Goal: Task Accomplishment & Management: Use online tool/utility

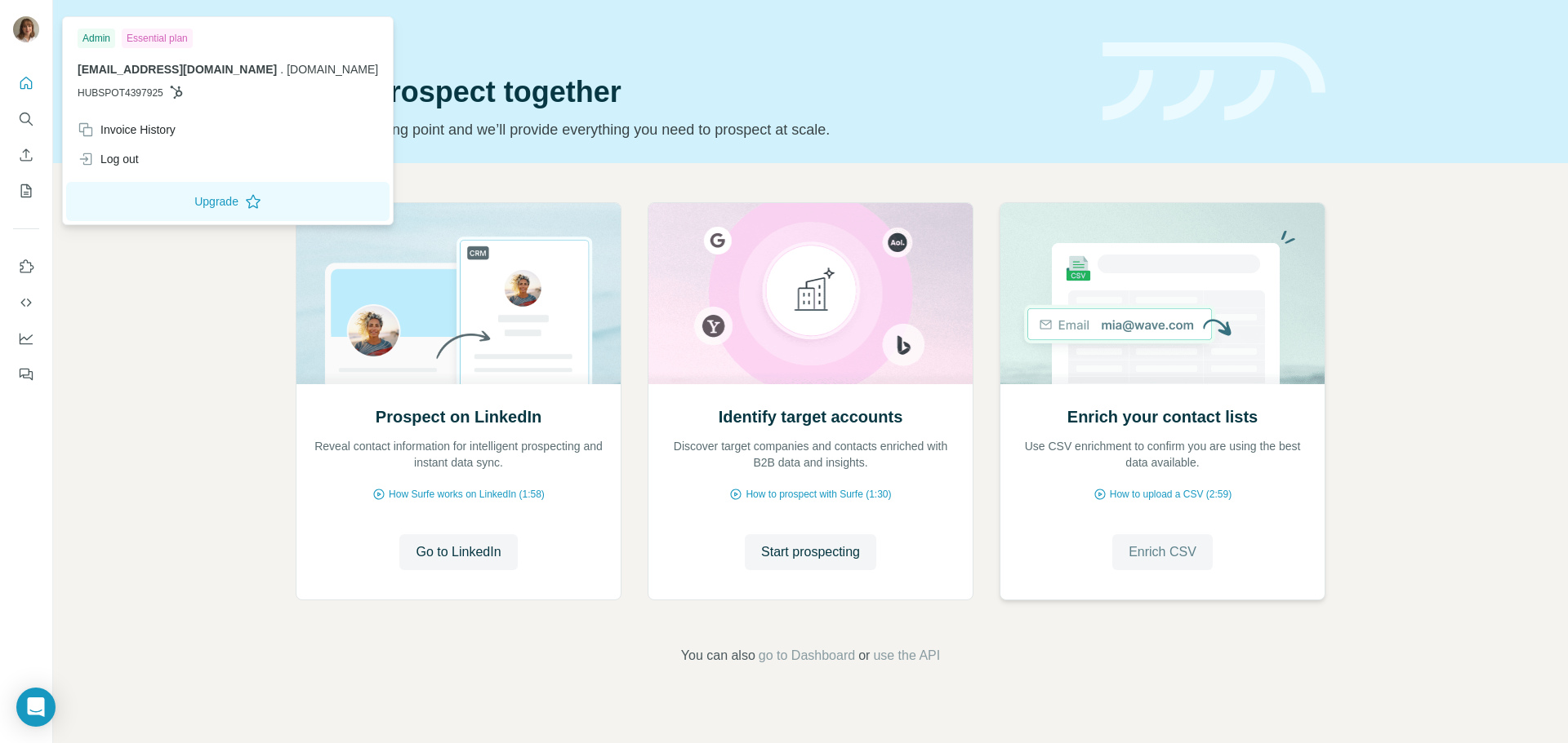
click at [1151, 557] on span "Enrich CSV" at bounding box center [1162, 552] width 67 height 20
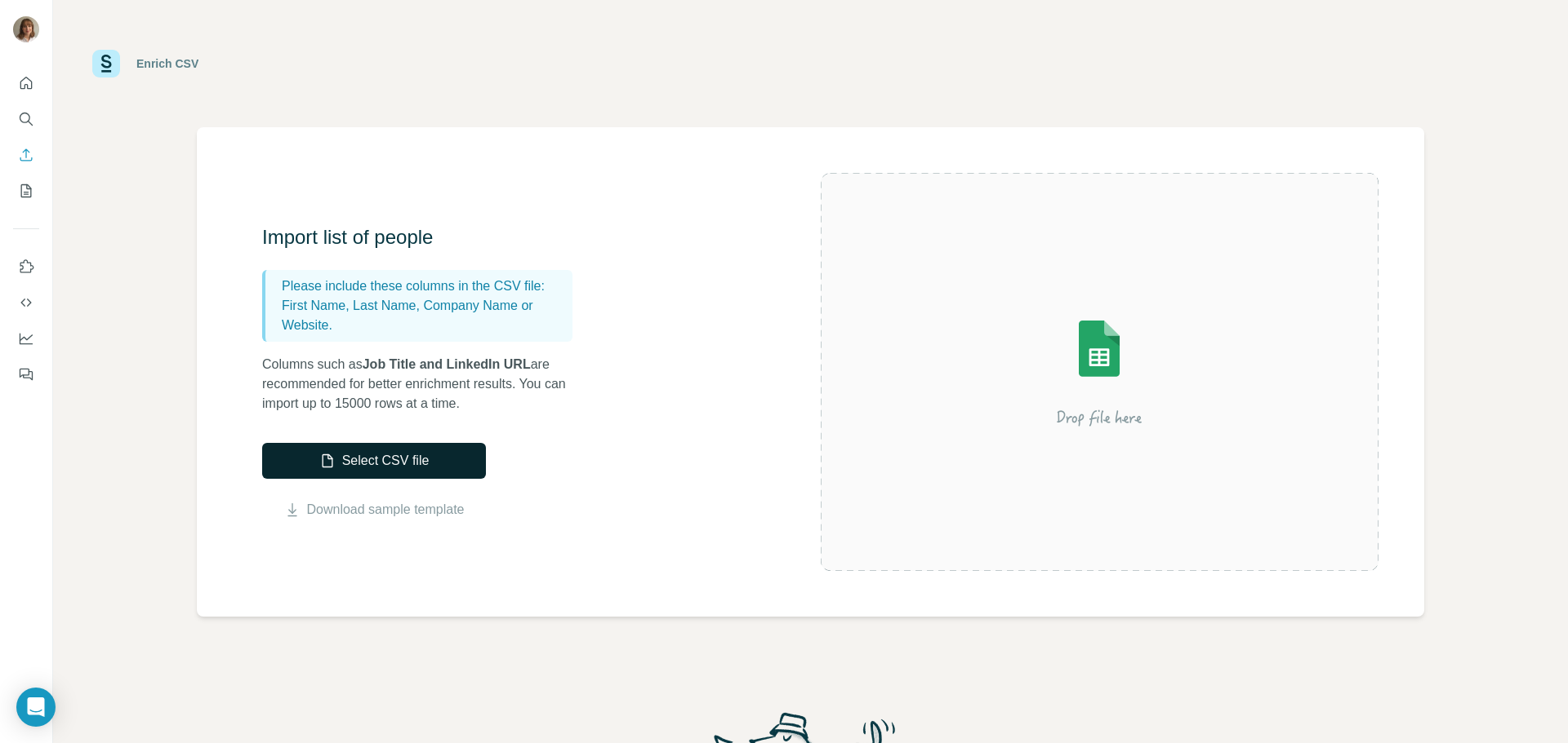
click at [353, 465] on button "Select CSV file" at bounding box center [374, 460] width 224 height 36
click at [382, 468] on button "Select CSV file" at bounding box center [374, 460] width 224 height 36
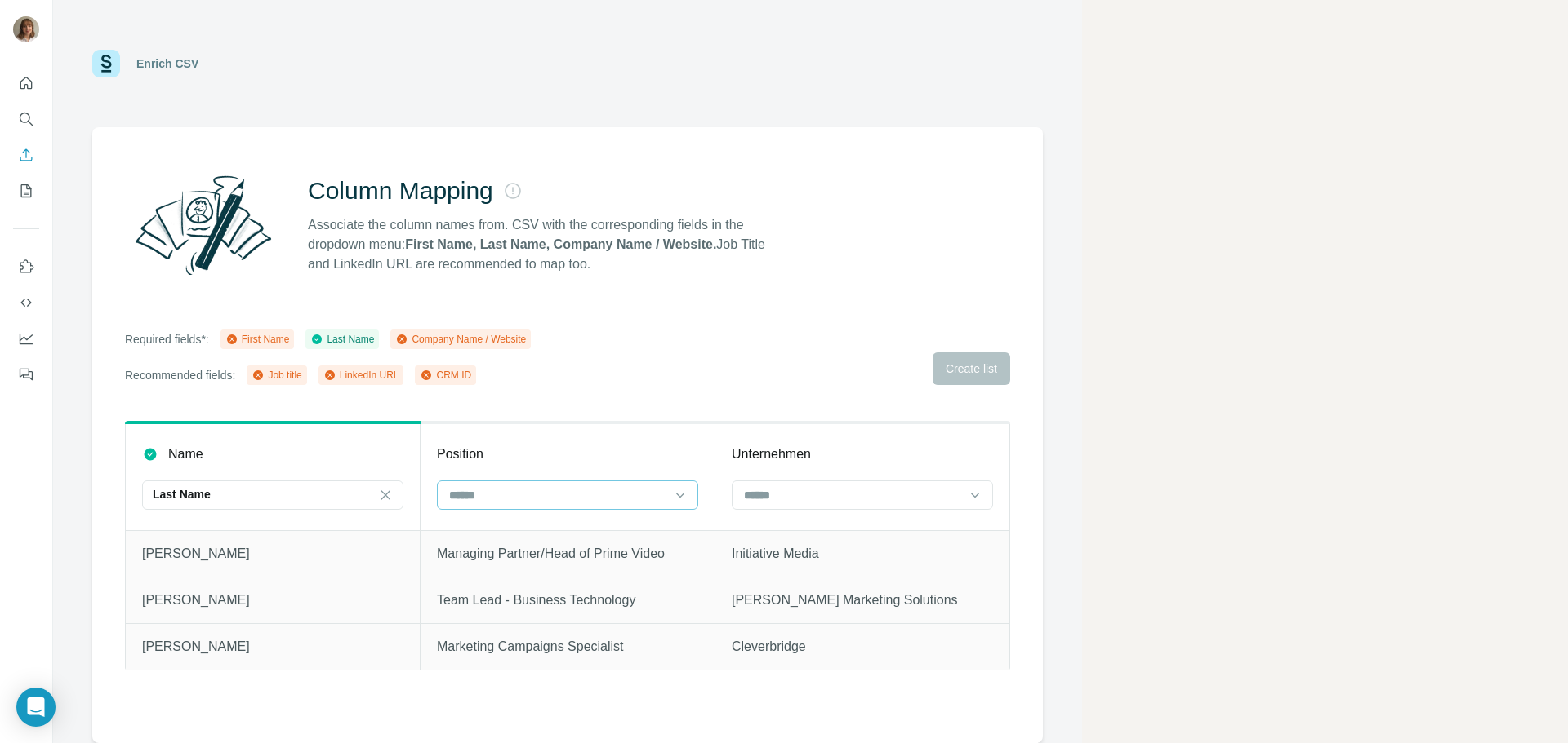
click at [526, 496] on input at bounding box center [557, 495] width 220 height 18
click at [529, 447] on div "Position" at bounding box center [567, 455] width 261 height 20
click at [830, 492] on input at bounding box center [852, 495] width 220 height 18
click at [838, 562] on div "Company Name" at bounding box center [862, 561] width 234 height 17
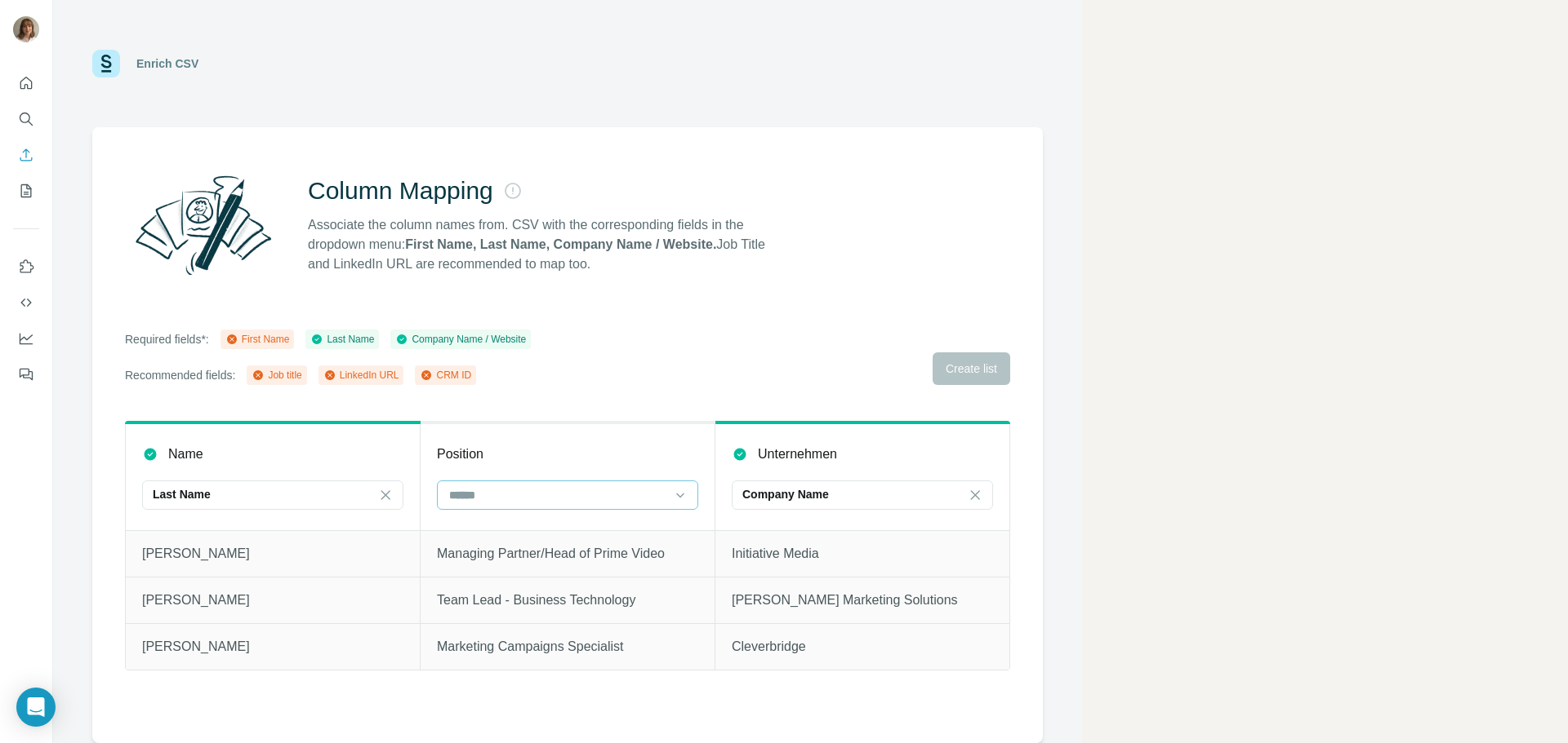
click at [609, 492] on input at bounding box center [557, 495] width 220 height 18
click at [557, 467] on th "Position" at bounding box center [567, 476] width 294 height 108
click at [536, 502] on input at bounding box center [557, 495] width 220 height 18
click at [490, 593] on p "Job title" at bounding box center [470, 590] width 39 height 17
click at [671, 373] on div "Required fields*: First Name Last Name Company Name / Website Recommended field…" at bounding box center [567, 357] width 885 height 56
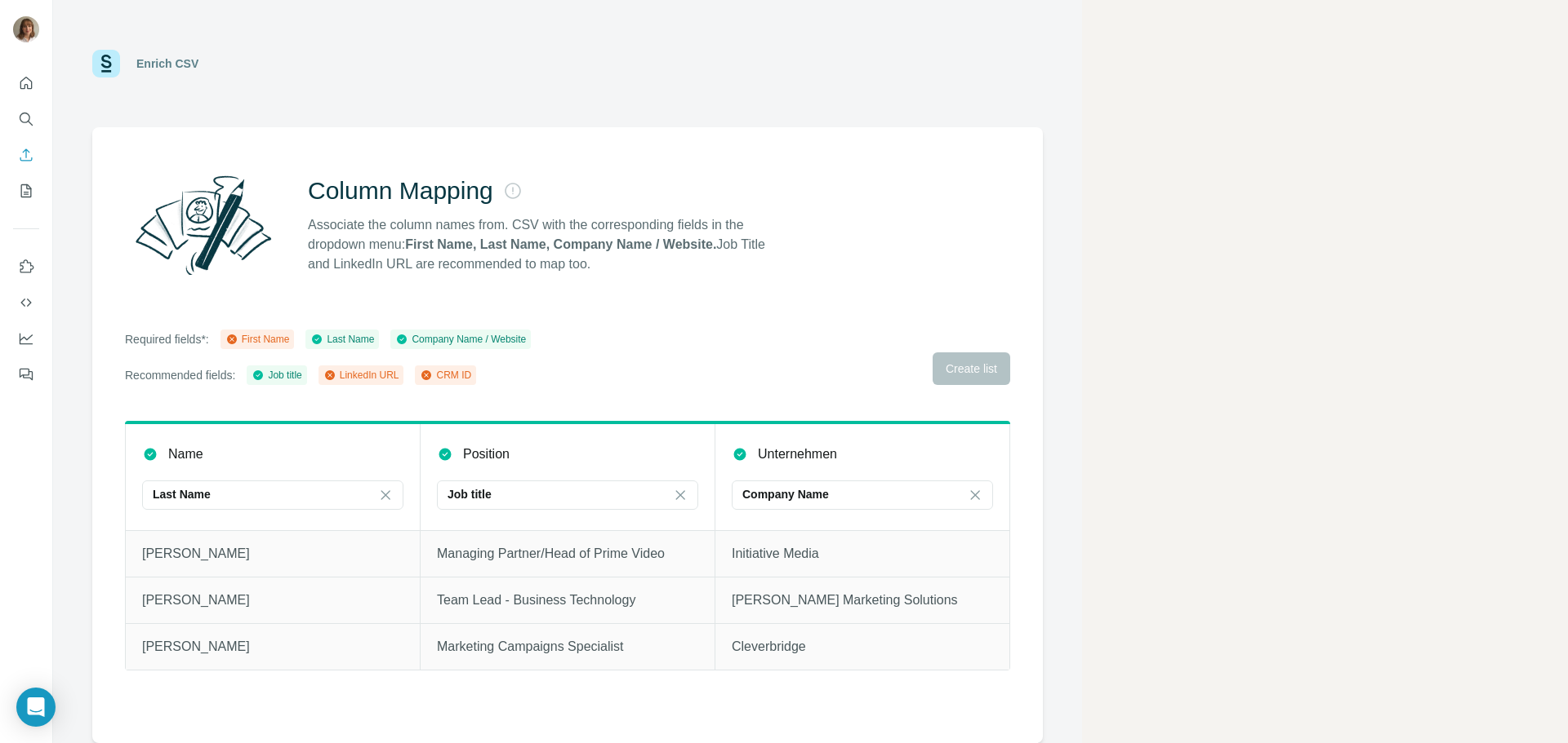
click at [97, 422] on div "Column Mapping Associate the column names from. CSV with the corresponding fiel…" at bounding box center [567, 435] width 951 height 616
click at [245, 494] on div "Last Name" at bounding box center [262, 494] width 220 height 17
click at [245, 494] on input at bounding box center [262, 495] width 220 height 18
click at [245, 494] on div "Last Name" at bounding box center [262, 494] width 220 height 17
click at [245, 494] on input at bounding box center [262, 495] width 220 height 18
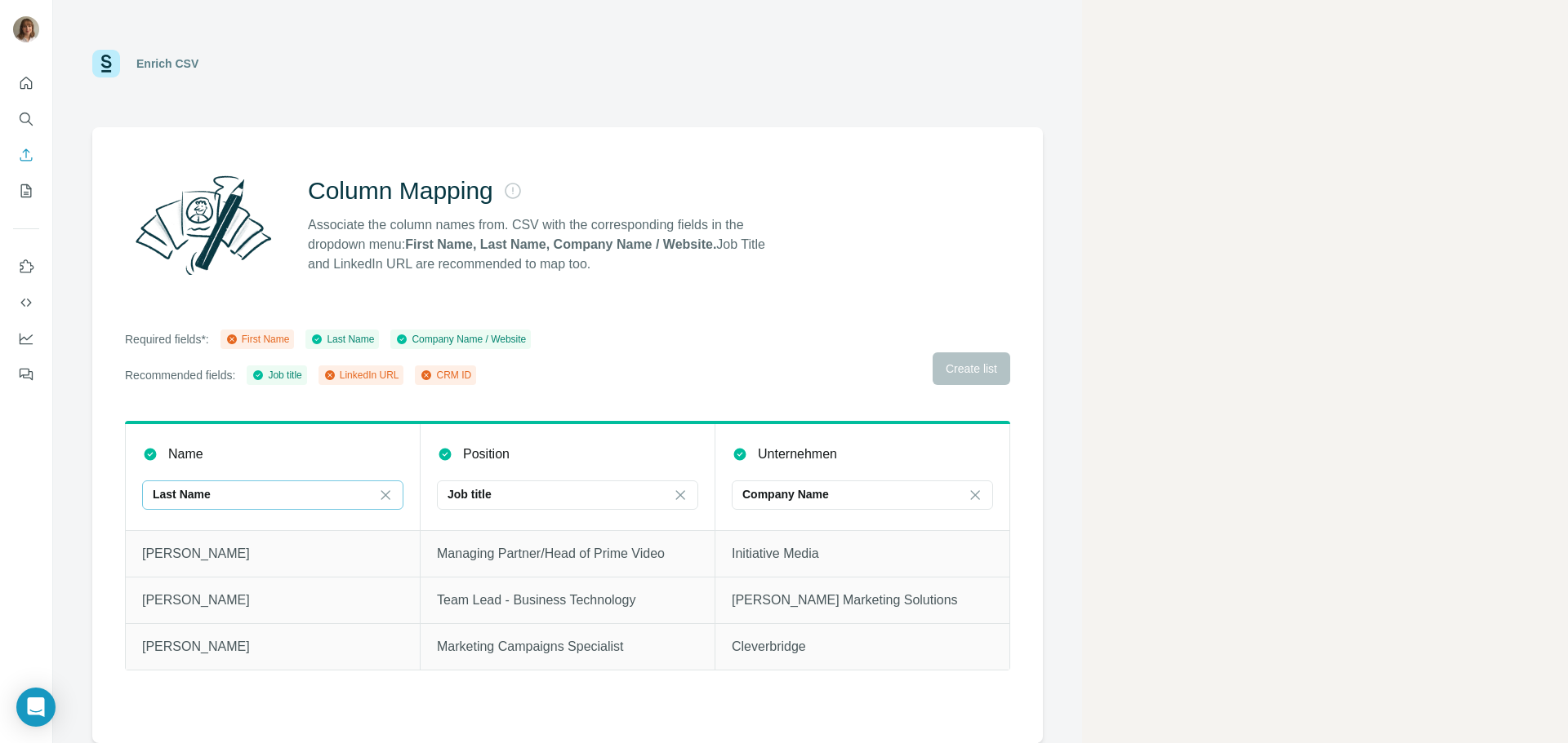
click at [1223, 282] on main "Enrich CSV Column Mapping Associate the column names from. CSV with the corresp…" at bounding box center [810, 372] width 1514 height 743
click at [1396, 431] on main "Enrich CSV Column Mapping Associate the column names from. CSV with the corresp…" at bounding box center [810, 372] width 1514 height 743
click at [677, 496] on icon at bounding box center [680, 495] width 17 height 17
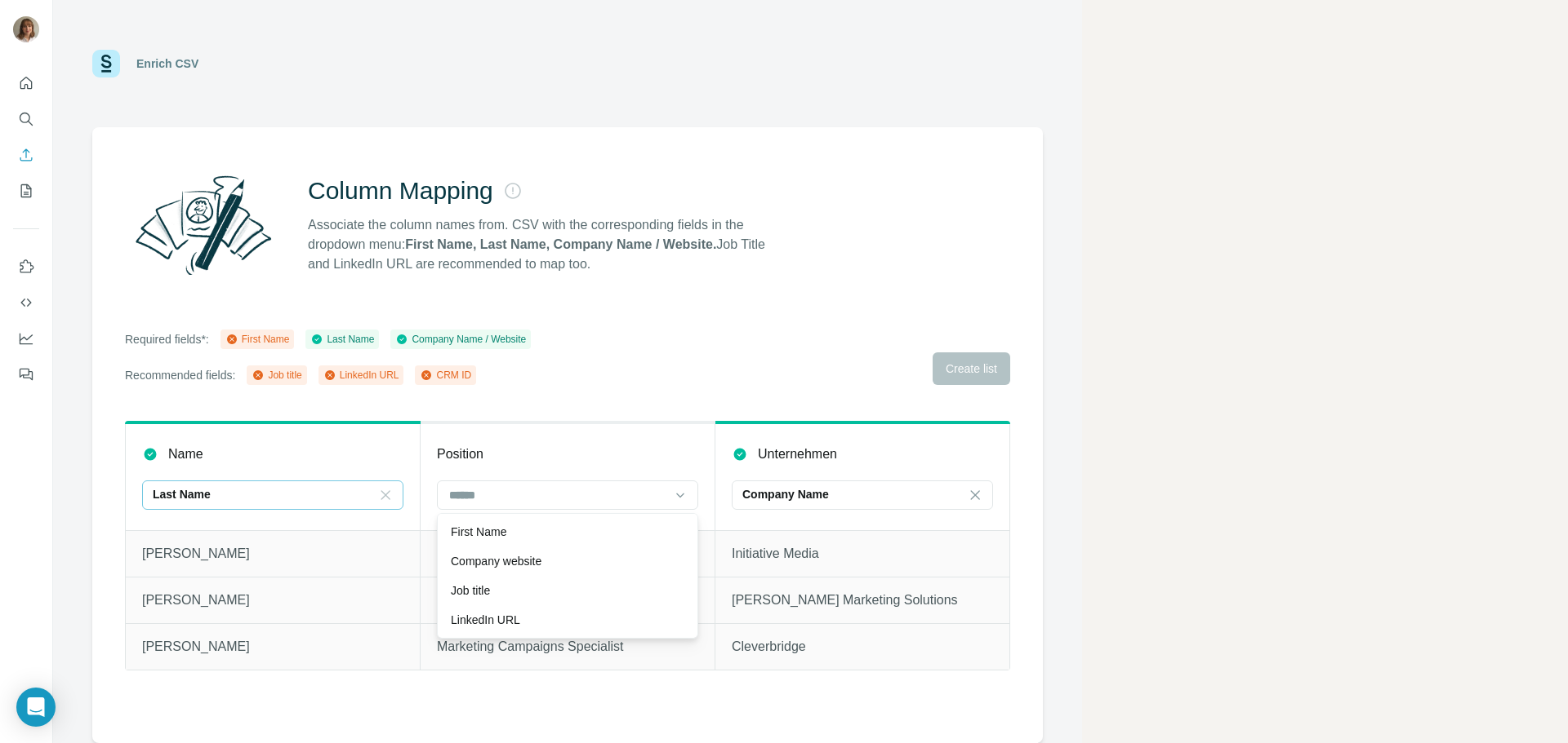
click at [387, 499] on icon at bounding box center [385, 495] width 17 height 17
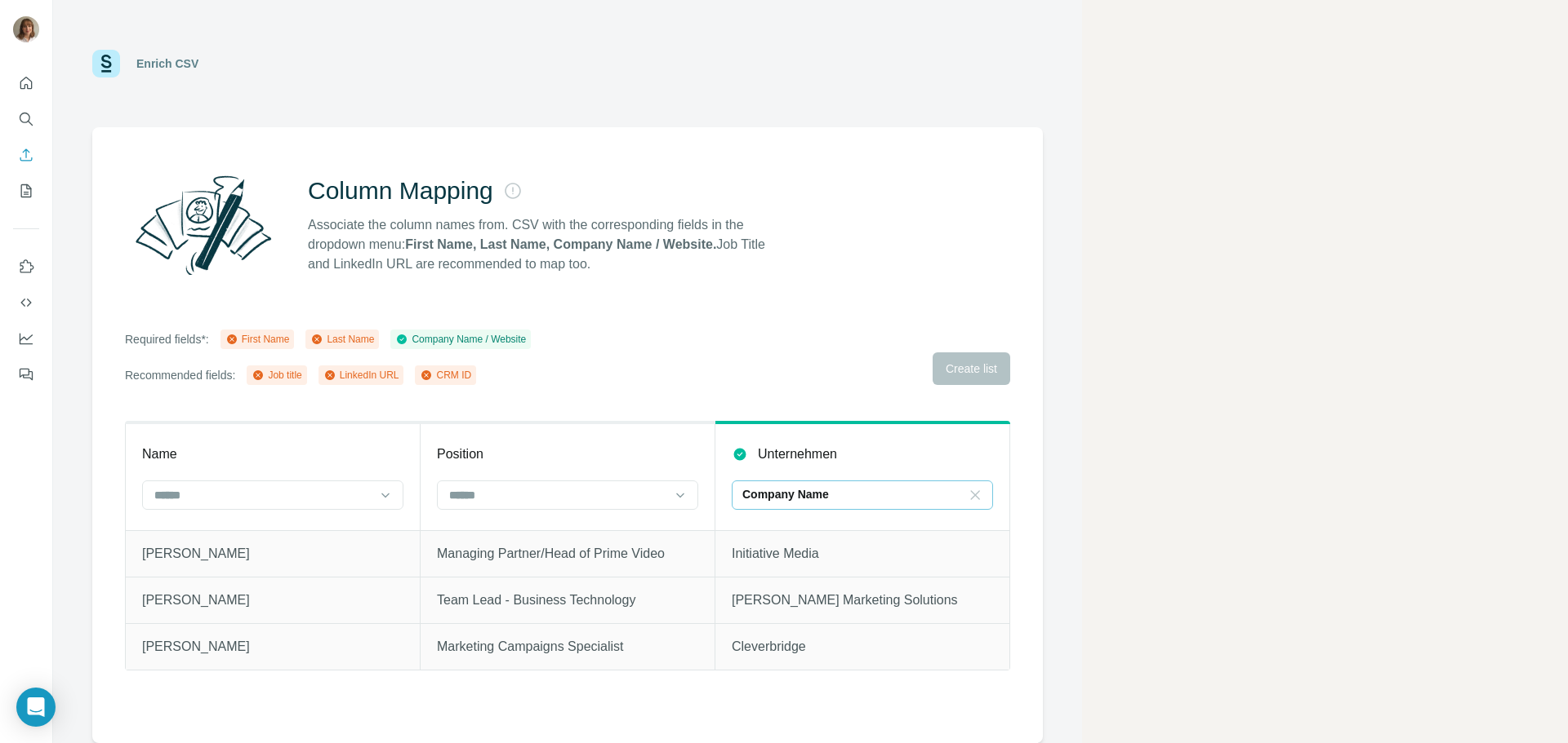
click at [970, 502] on icon at bounding box center [974, 495] width 17 height 17
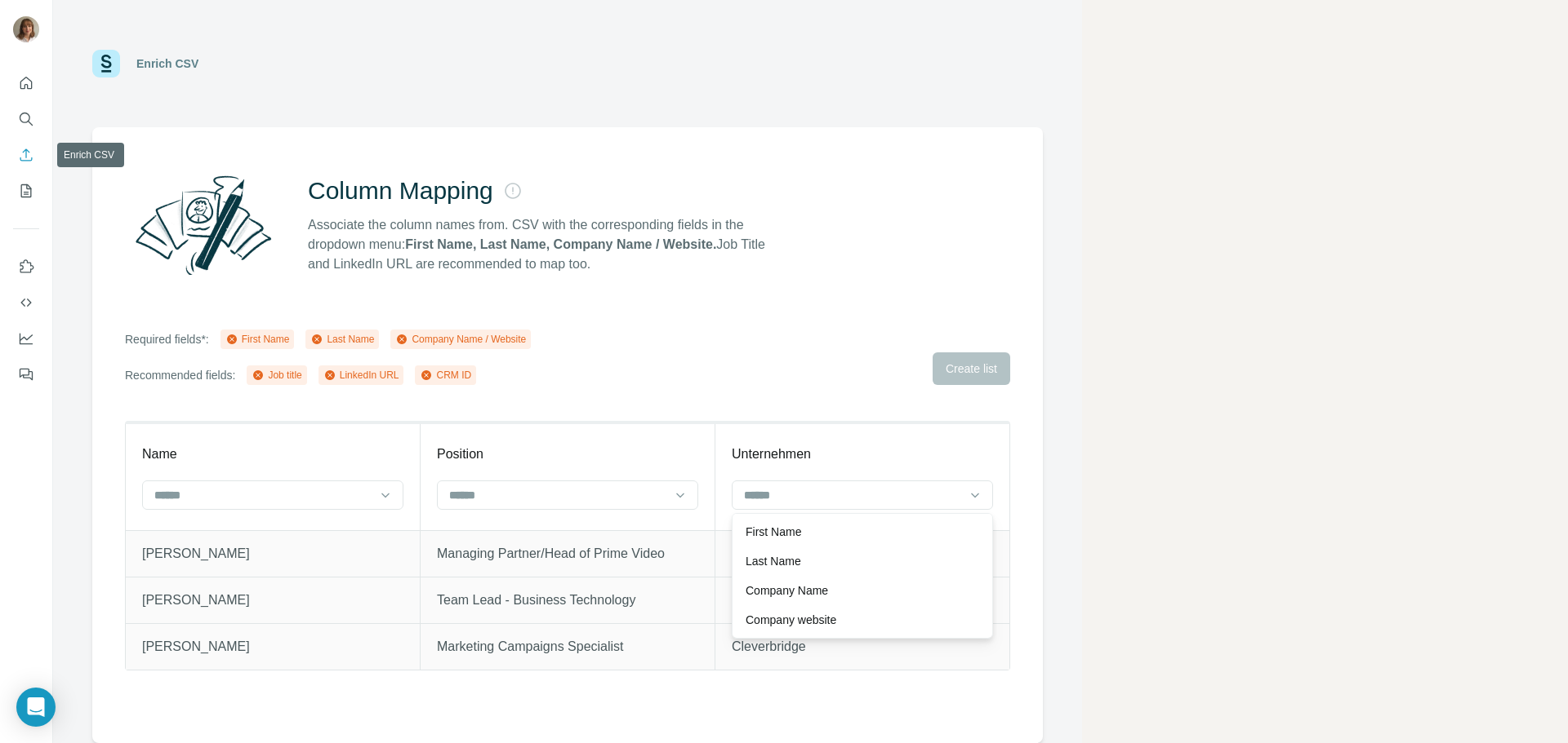
click at [20, 160] on icon "Enrich CSV" at bounding box center [25, 154] width 17 height 17
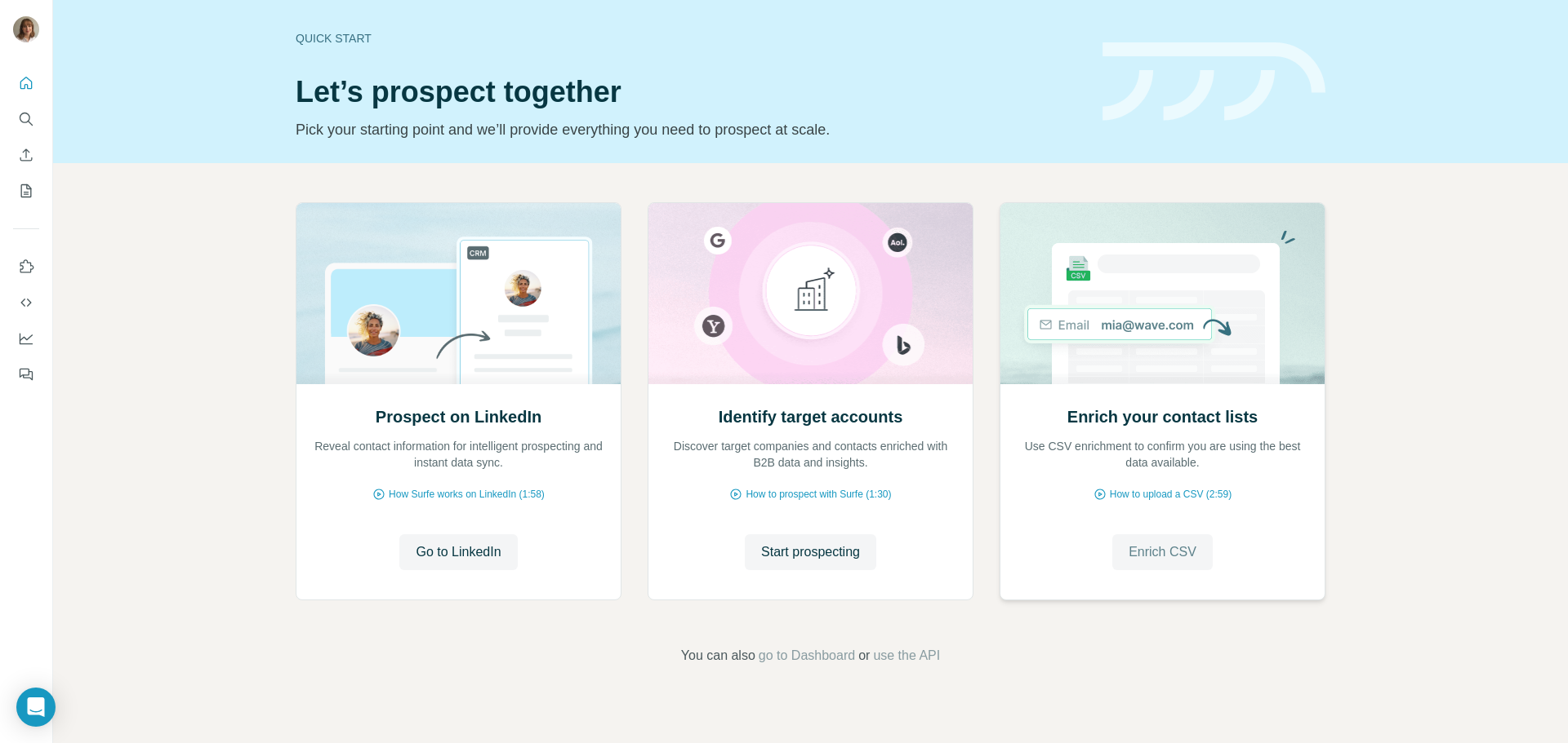
click at [1169, 557] on span "Enrich CSV" at bounding box center [1162, 552] width 67 height 20
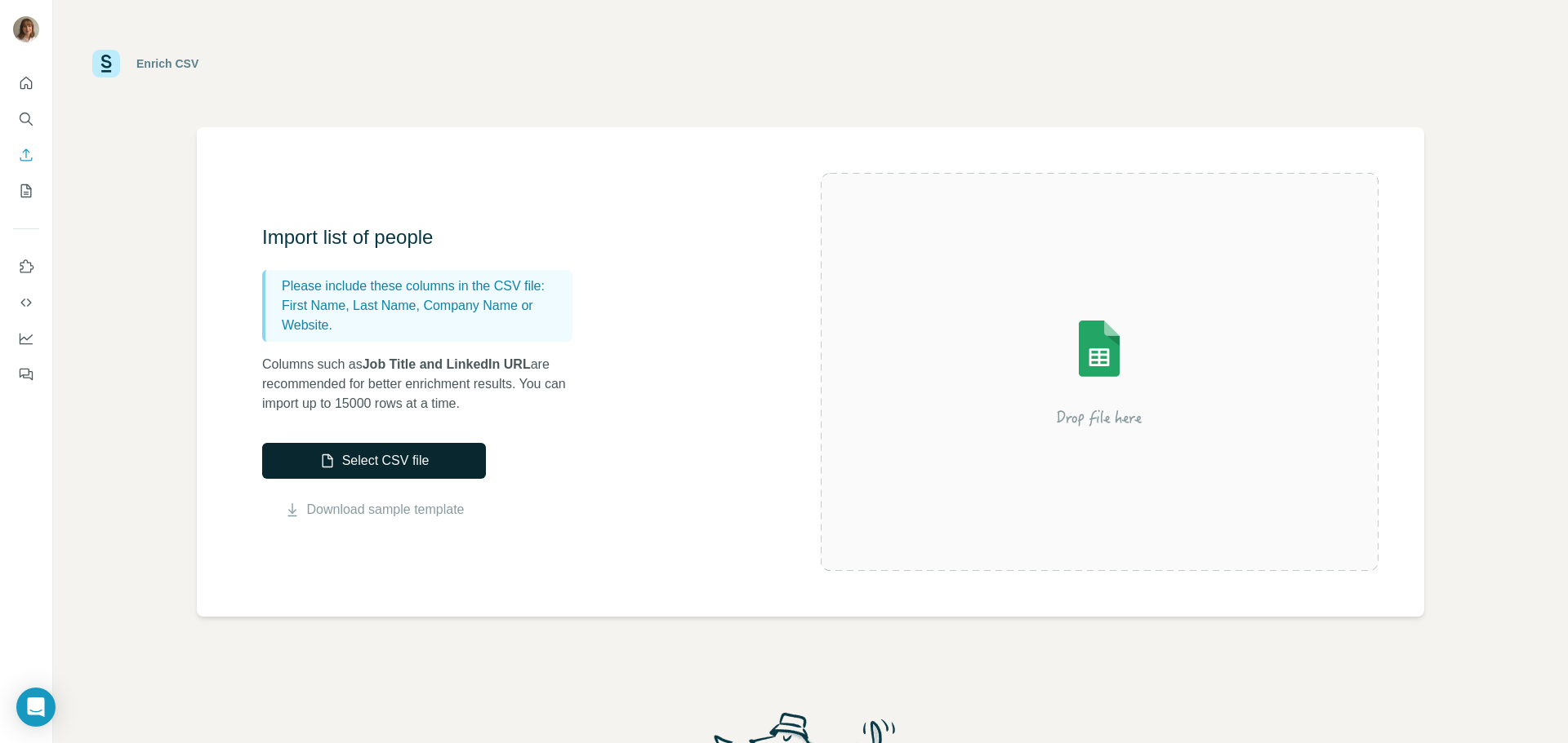
click at [360, 454] on button "Select CSV file" at bounding box center [374, 460] width 224 height 36
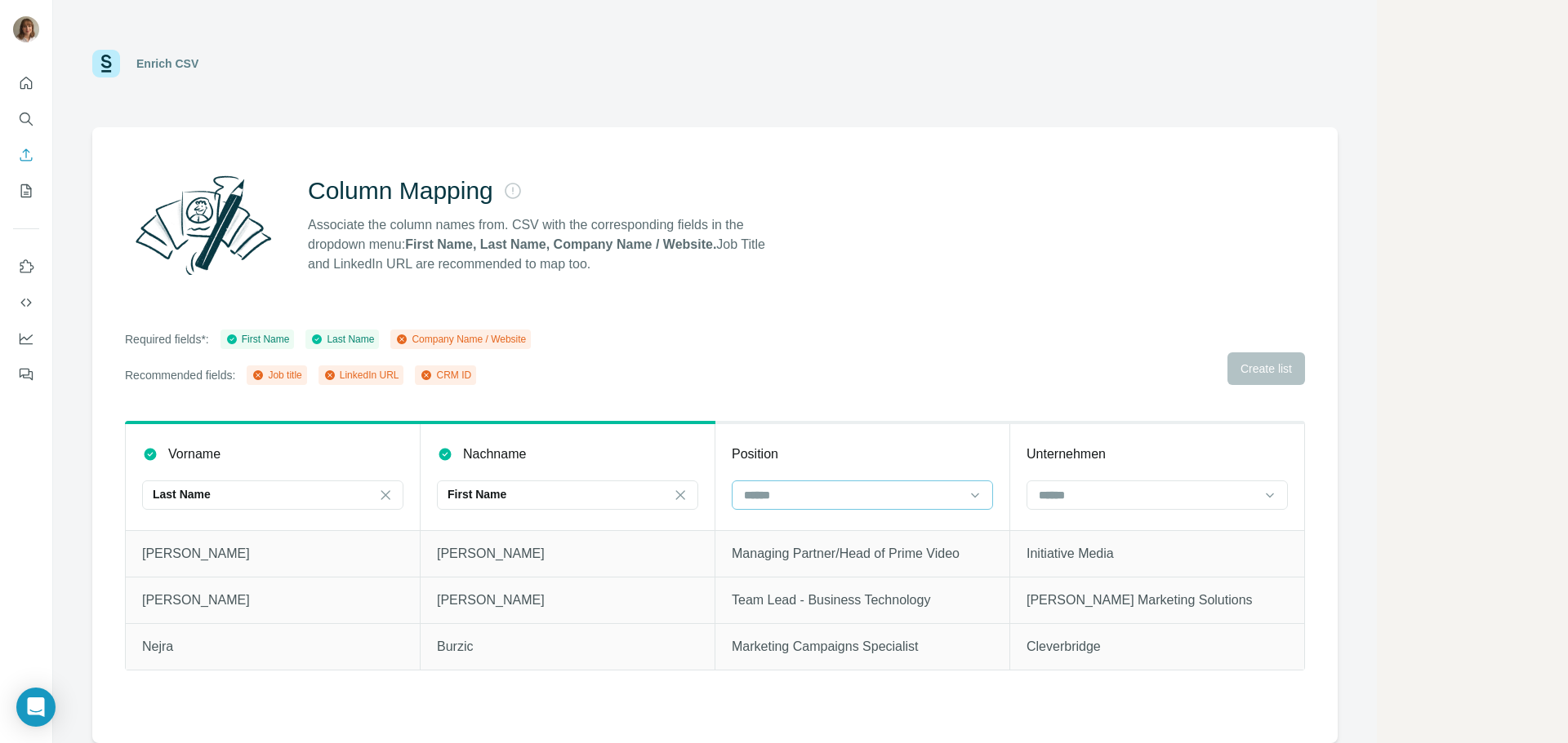
click at [828, 502] on input at bounding box center [852, 495] width 220 height 18
click at [813, 585] on div "Job title" at bounding box center [862, 590] width 234 height 17
click at [1066, 490] on input at bounding box center [1146, 495] width 220 height 18
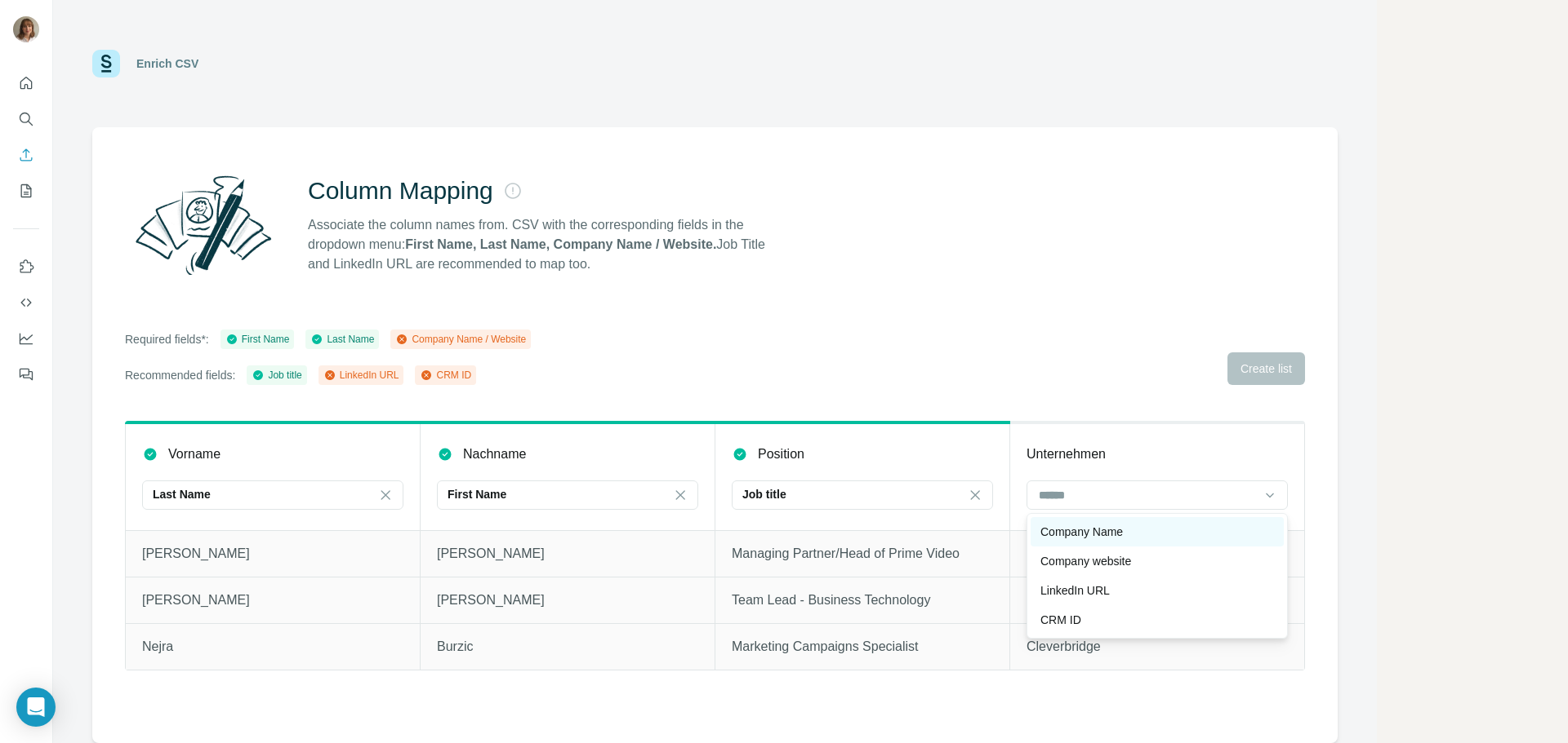
click at [1079, 525] on p "Company Name" at bounding box center [1081, 532] width 82 height 17
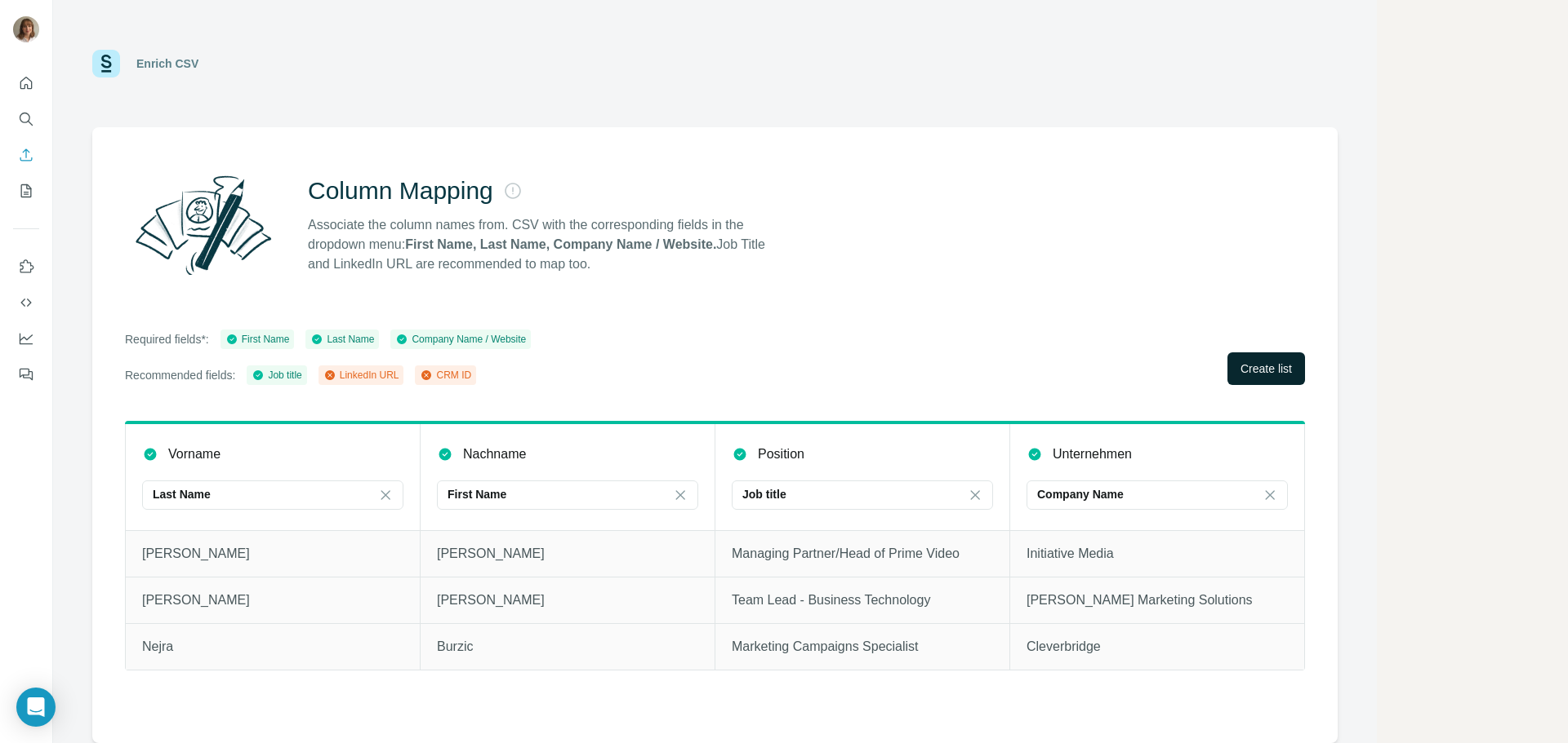
click at [1249, 378] on button "Create list" at bounding box center [1266, 369] width 77 height 32
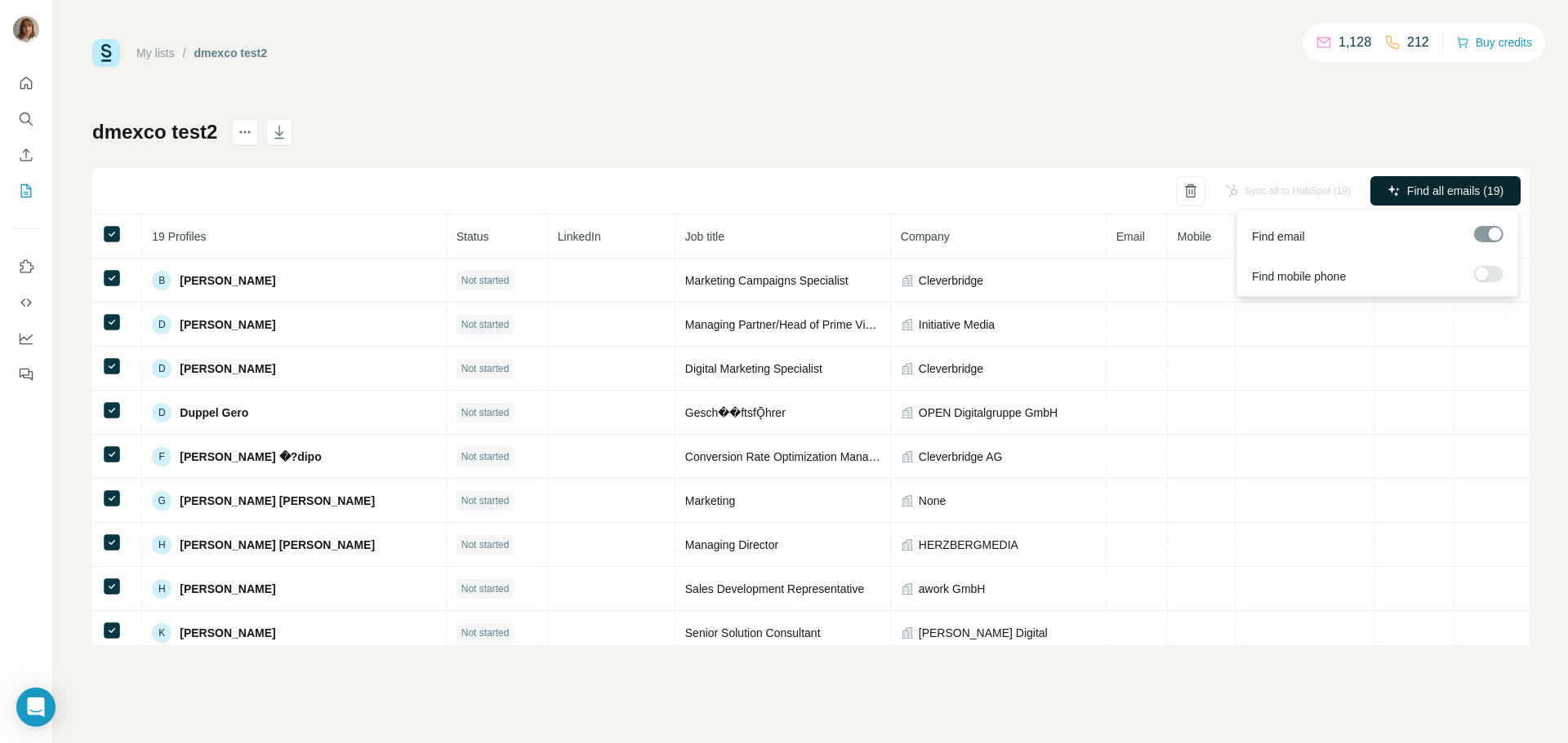
click at [1461, 192] on span "Find all emails (19)" at bounding box center [1455, 191] width 96 height 17
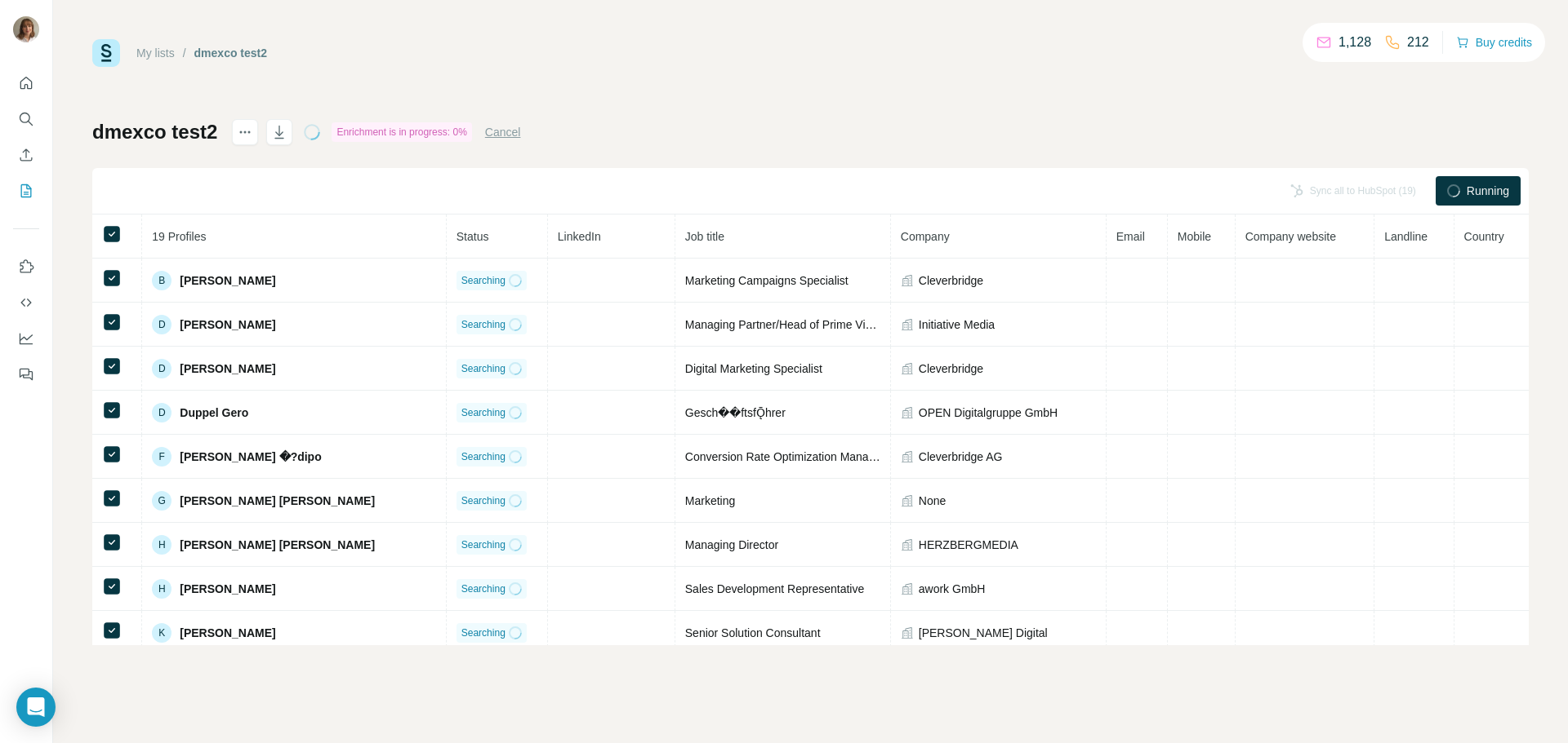
click at [626, 87] on div "My lists / dmexco test2 1,128 212 Buy credits dmexco test2 Enrichment is in pro…" at bounding box center [810, 342] width 1436 height 606
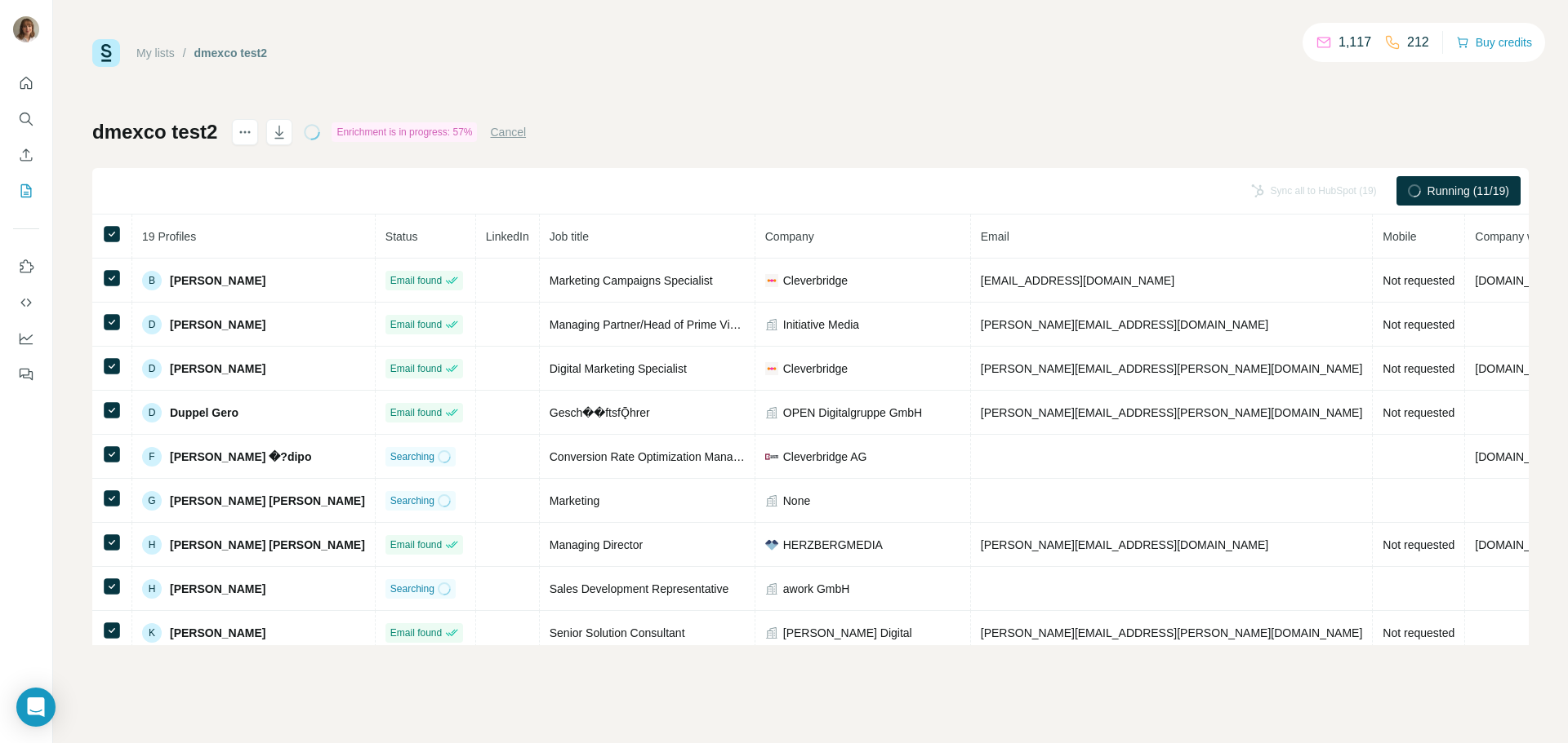
click at [1099, 107] on div "My lists / dmexco test2 1,117 212 Buy credits dmexco test2 Enrichment is in pro…" at bounding box center [810, 342] width 1436 height 606
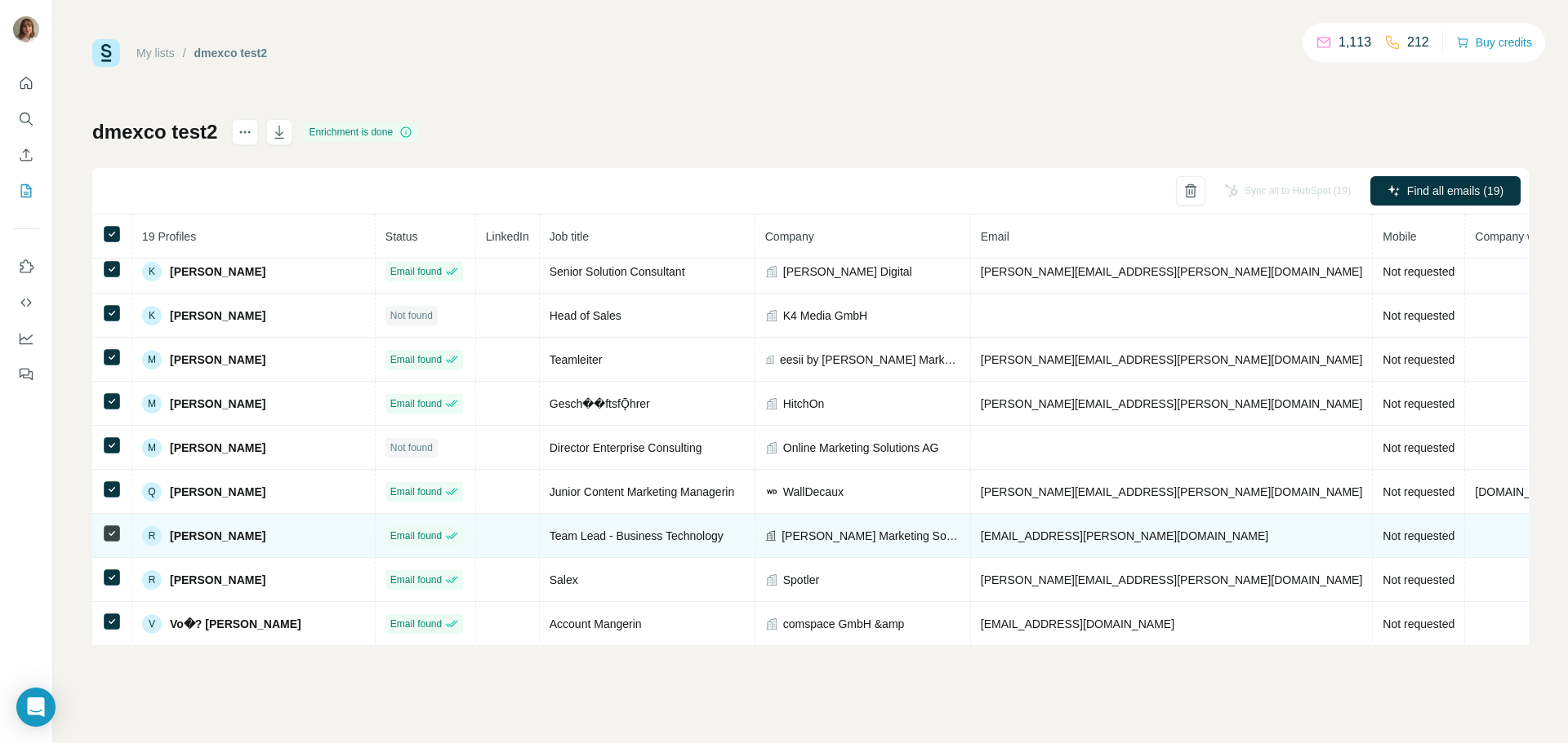
scroll to position [459, 0]
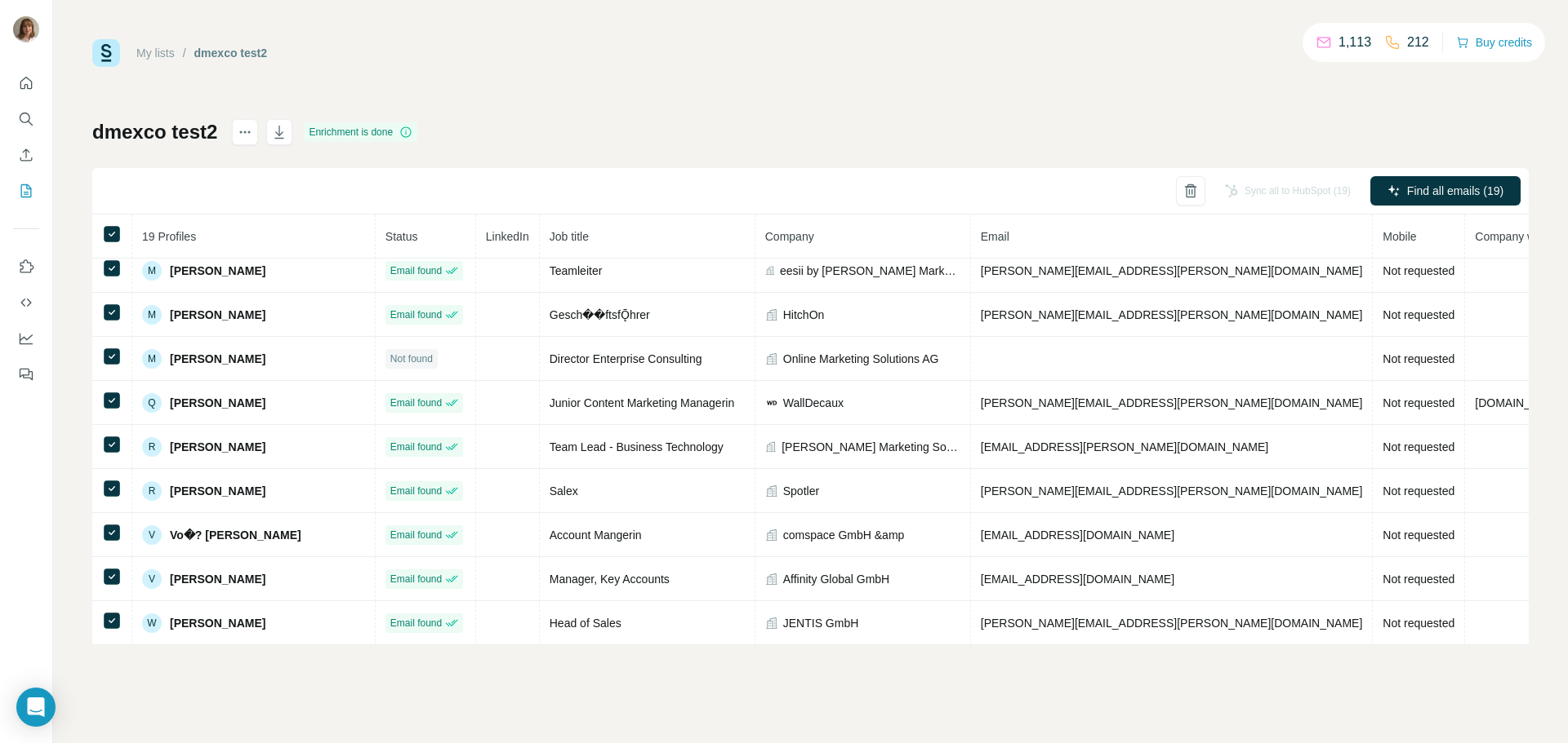
click at [1270, 194] on div "Sync all to HubSpot (19)" at bounding box center [1287, 191] width 149 height 29
click at [1315, 108] on div "My lists / dmexco test2 1,113 212 Buy credits dmexco test2 Enrichment is done S…" at bounding box center [810, 342] width 1436 height 606
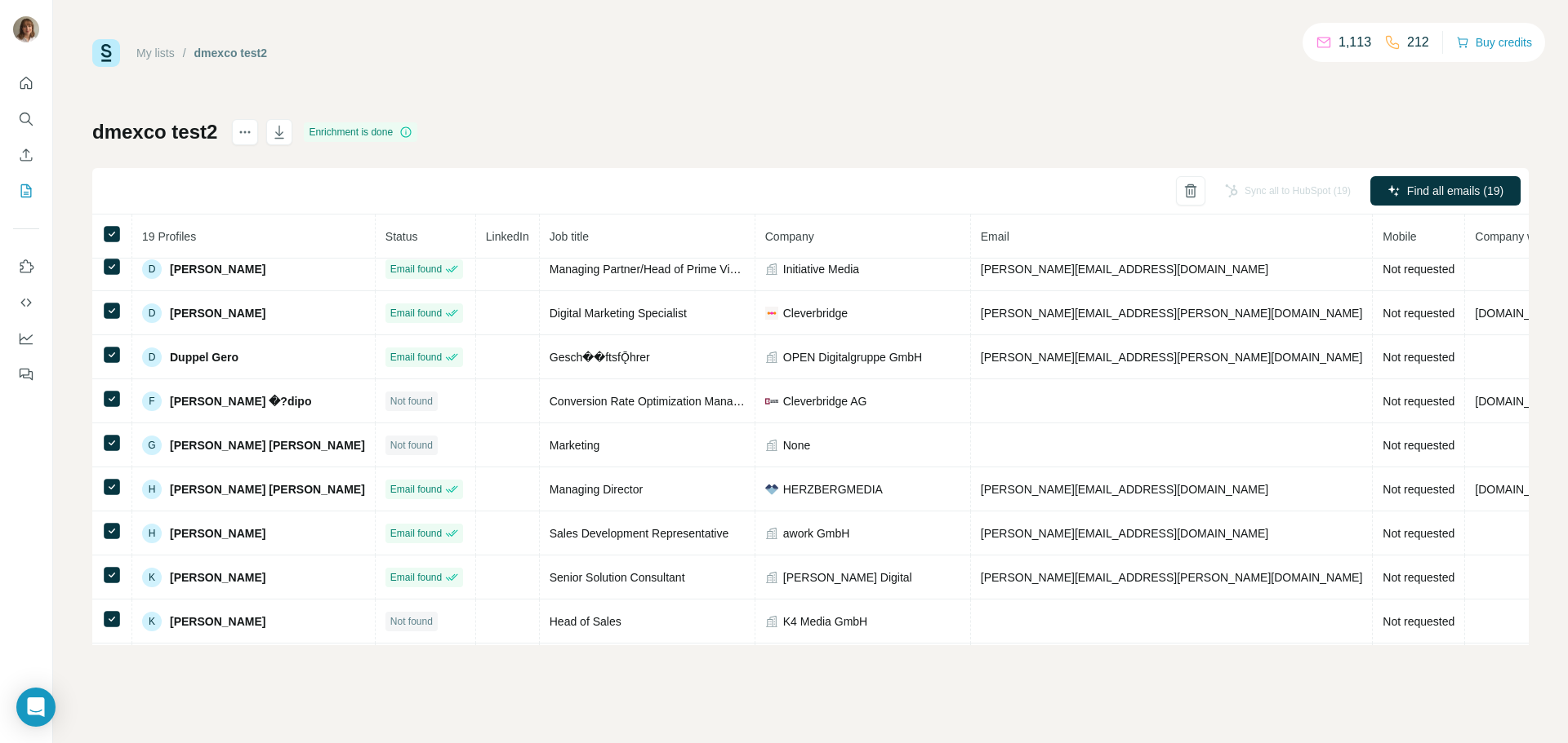
scroll to position [0, 0]
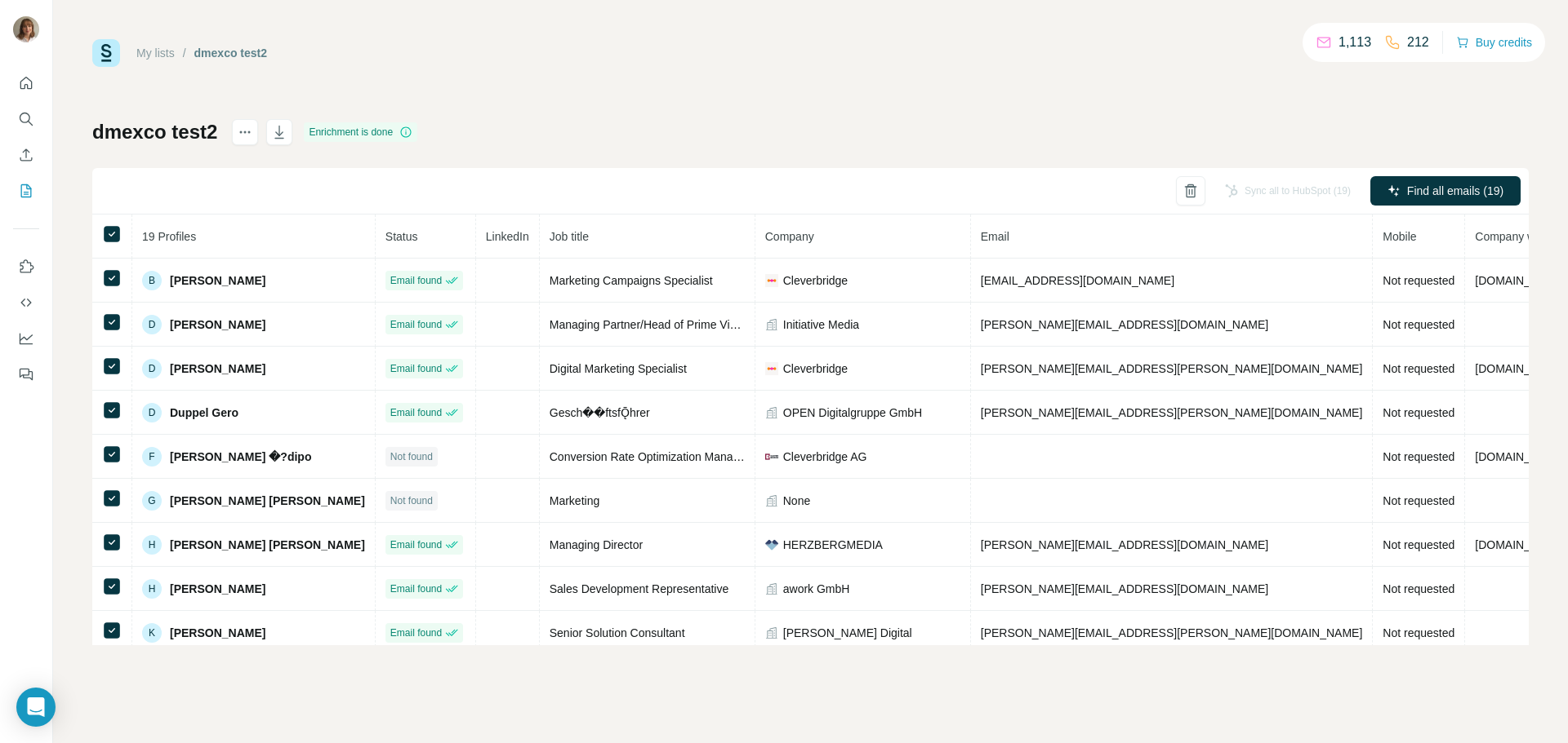
click at [361, 134] on div "Enrichment is done" at bounding box center [361, 132] width 113 height 20
click at [1237, 183] on div "Sync all to HubSpot (19)" at bounding box center [1287, 191] width 149 height 29
click at [1237, 186] on div "Sync all to HubSpot (19)" at bounding box center [1287, 191] width 149 height 29
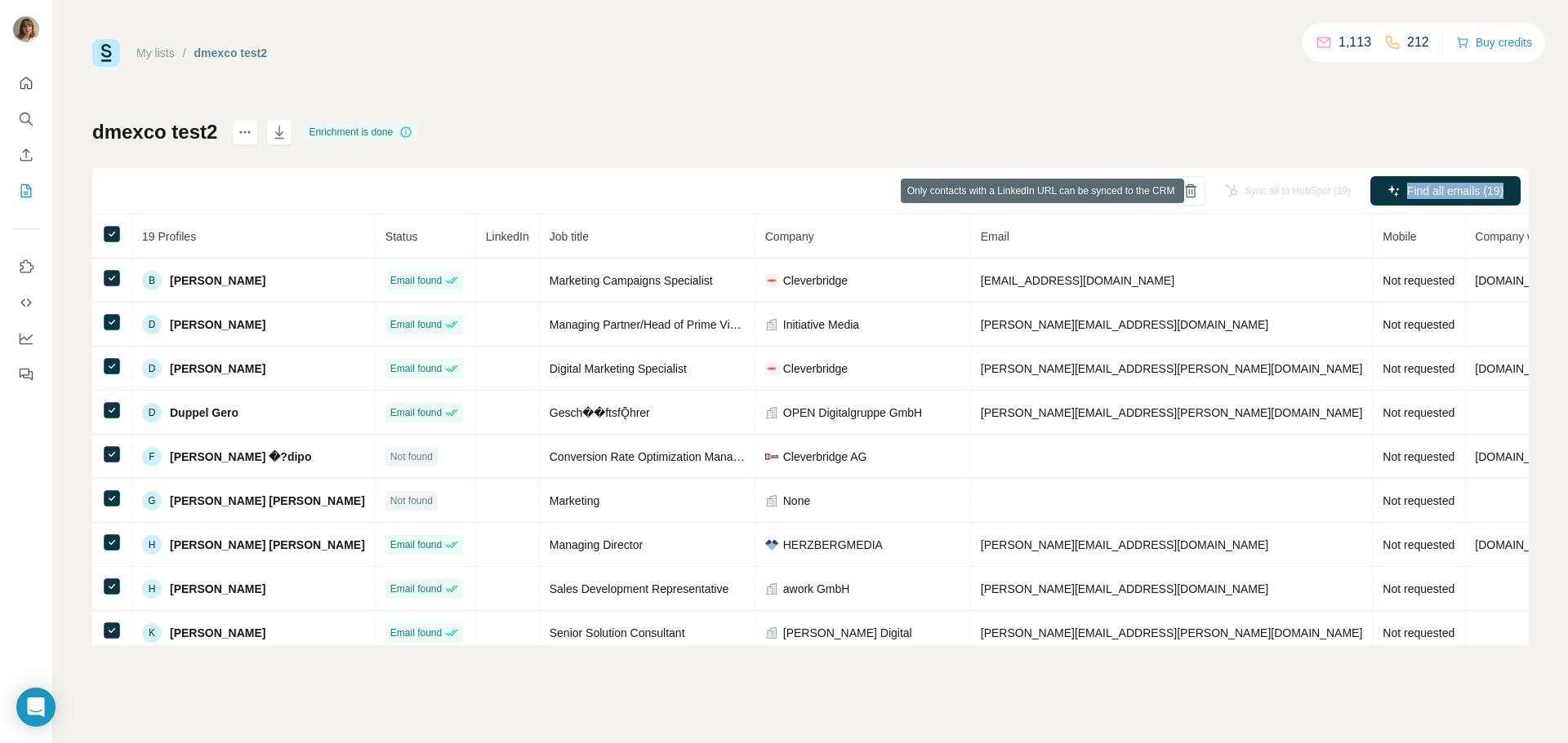
click at [1237, 186] on div "Sync all to HubSpot (19)" at bounding box center [1287, 191] width 149 height 29
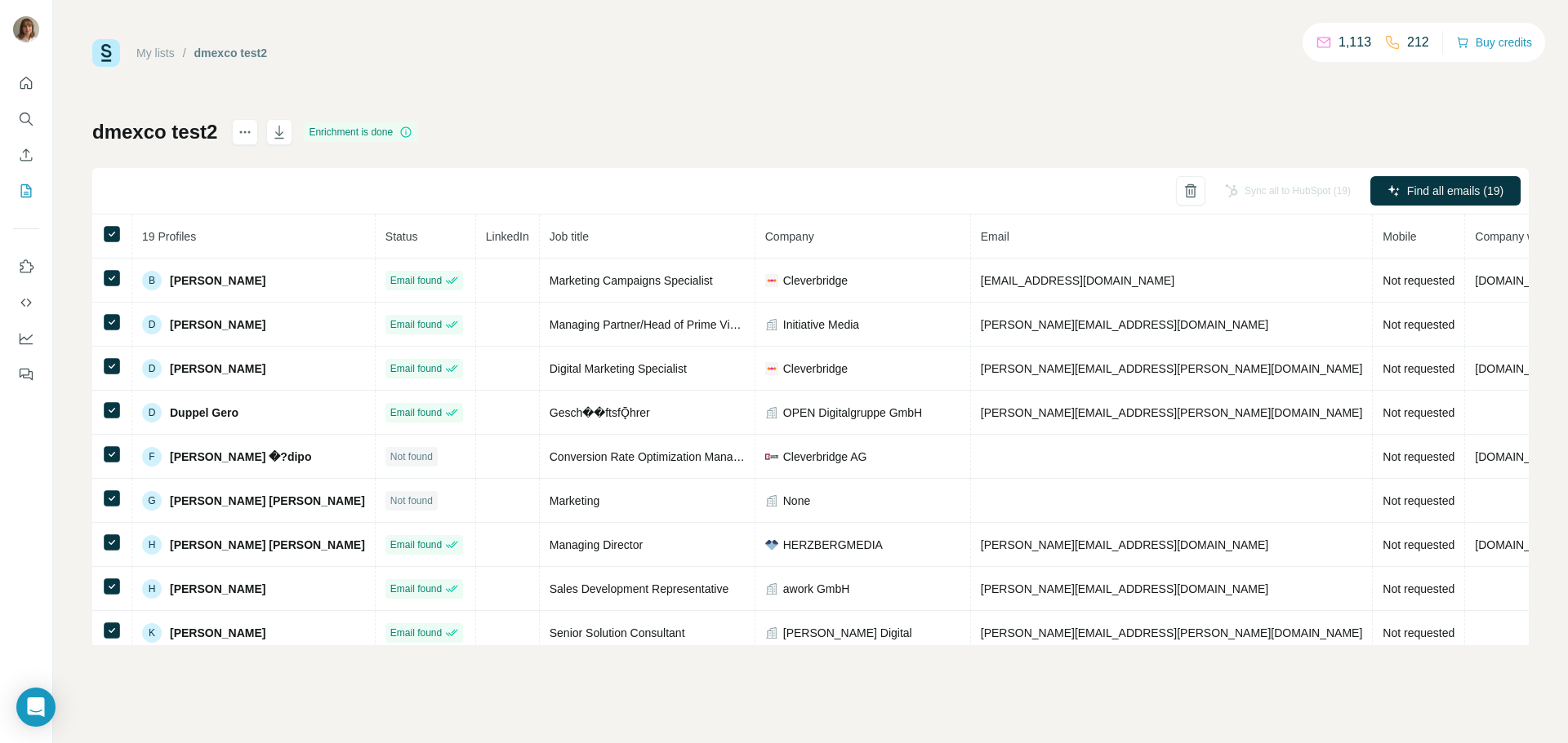
click at [1247, 190] on div "Sync all to HubSpot (19)" at bounding box center [1287, 191] width 149 height 29
click at [1312, 185] on div "Sync all to HubSpot (19)" at bounding box center [1287, 191] width 149 height 29
click at [606, 76] on div "My lists / dmexco test2 1,113 212 Buy credits dmexco test2 Enrichment is done S…" at bounding box center [810, 342] width 1436 height 606
click at [1259, 195] on div "Sync all to HubSpot (19)" at bounding box center [1287, 191] width 149 height 29
click at [253, 122] on button "actions" at bounding box center [245, 132] width 26 height 26
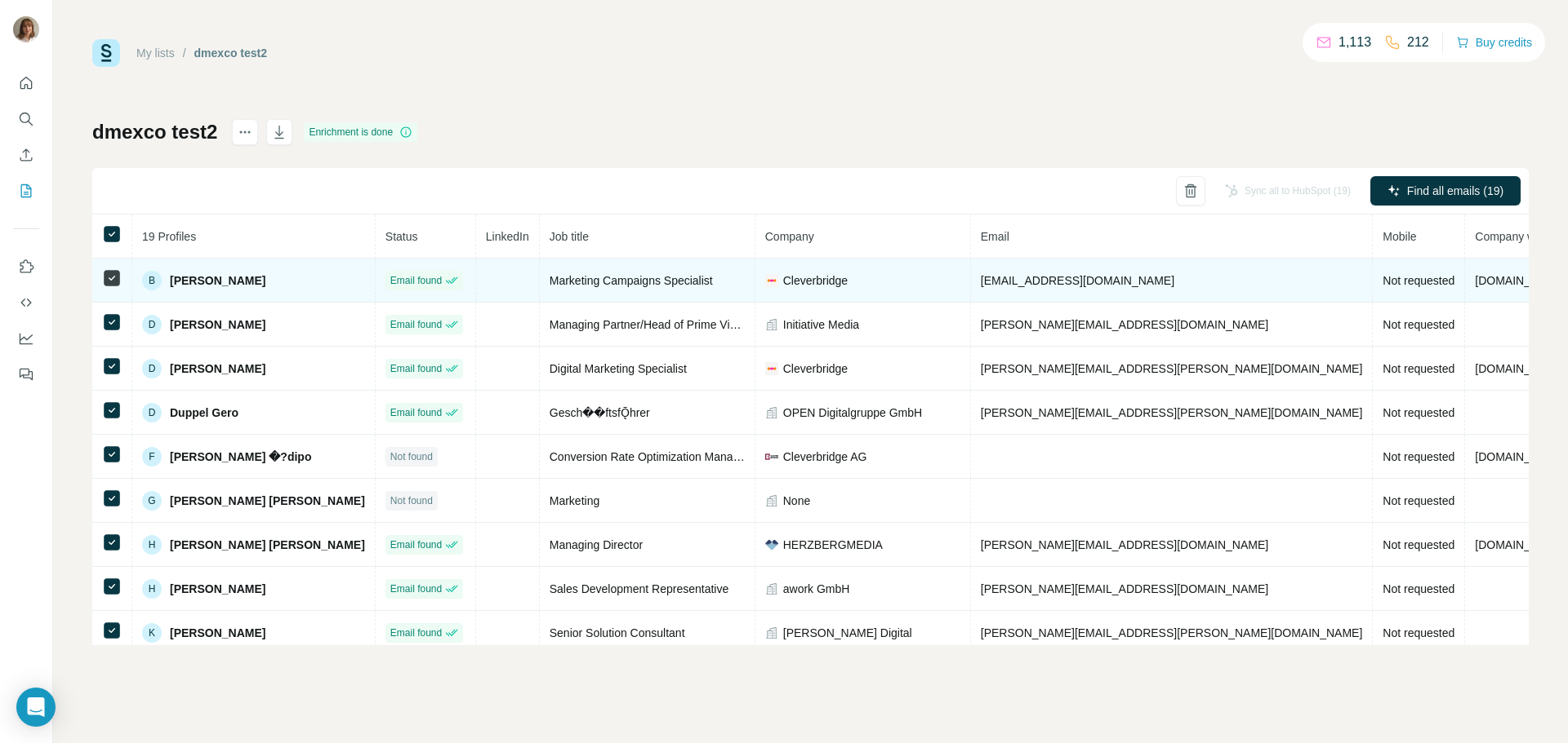
click at [476, 269] on td at bounding box center [508, 281] width 64 height 44
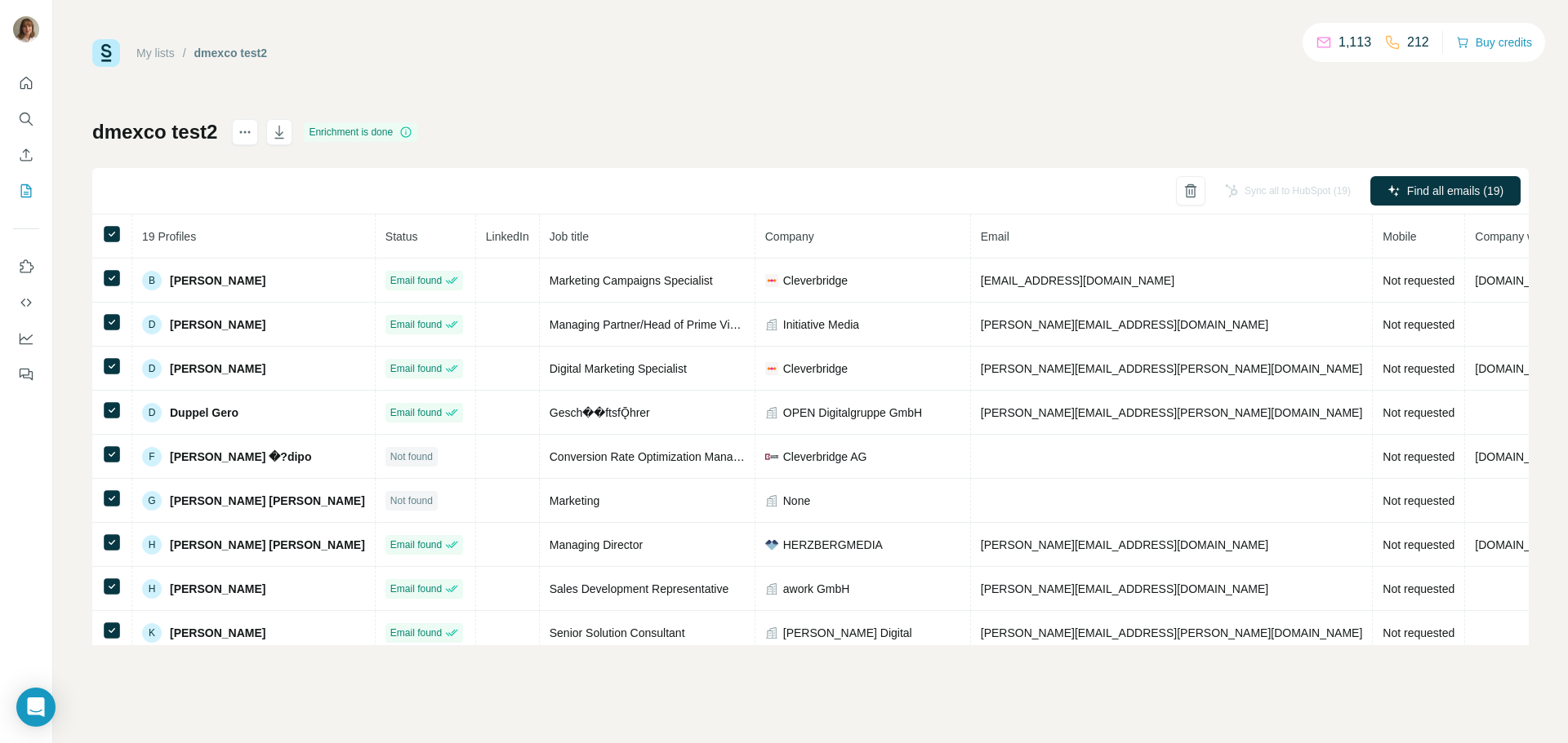
click at [476, 219] on th "LinkedIn" at bounding box center [508, 237] width 64 height 44
click at [1256, 190] on div "Sync all to HubSpot (19)" at bounding box center [1287, 191] width 149 height 29
click at [274, 142] on button "button" at bounding box center [279, 132] width 26 height 26
